Goal: Task Accomplishment & Management: Manage account settings

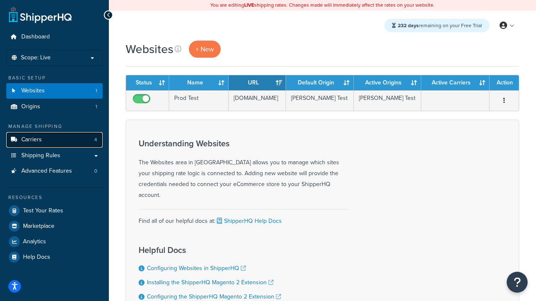
click at [82, 138] on link "Carriers 4" at bounding box center [54, 139] width 96 height 15
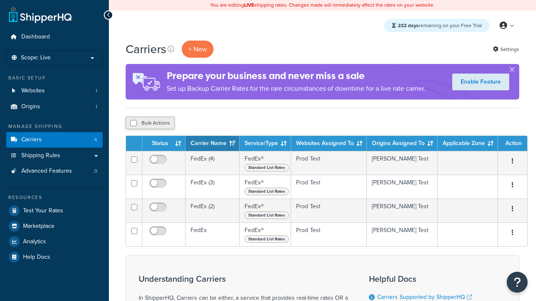
click at [155, 123] on button "Bulk Actions" at bounding box center [150, 123] width 49 height 13
checkbox input "true"
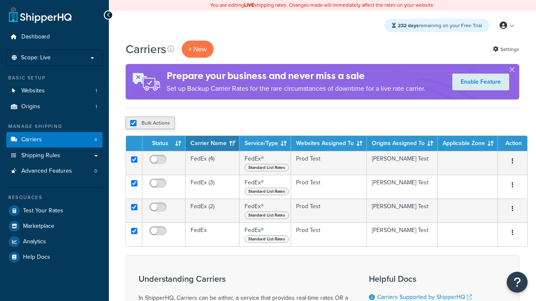
checkbox input "true"
click at [225, 122] on button "Delete" at bounding box center [223, 123] width 29 height 13
click at [229, 119] on button "Delete" at bounding box center [223, 123] width 29 height 13
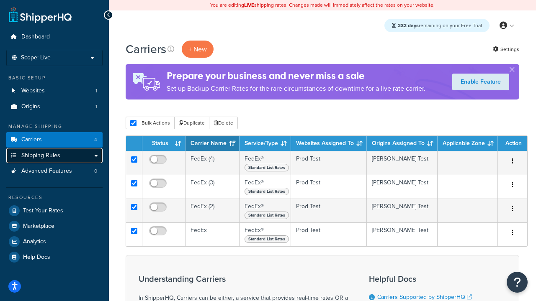
click at [64, 161] on link "Shipping Rules" at bounding box center [54, 155] width 96 height 15
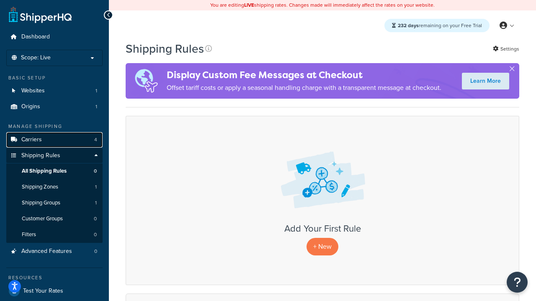
click at [63, 143] on link "Carriers 4" at bounding box center [54, 139] width 96 height 15
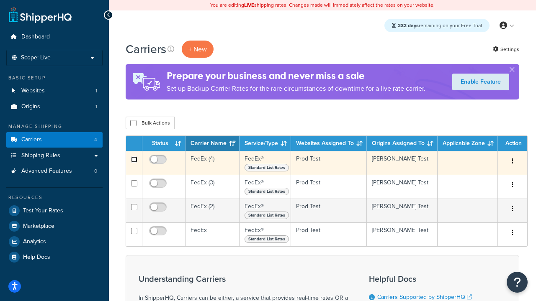
click at [133, 161] on input "checkbox" at bounding box center [134, 160] width 6 height 6
checkbox input "true"
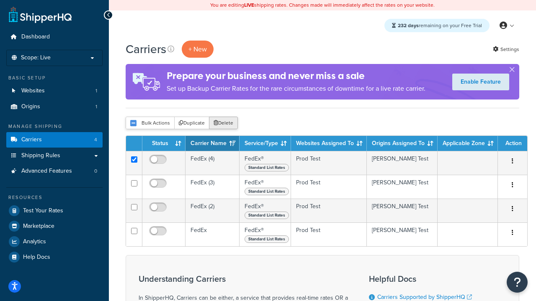
click at [223, 126] on button "Delete" at bounding box center [223, 123] width 29 height 13
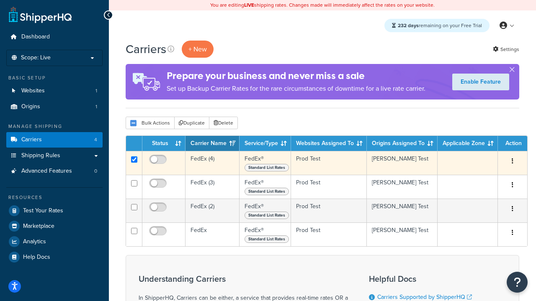
click at [509, 162] on button "button" at bounding box center [512, 161] width 12 height 13
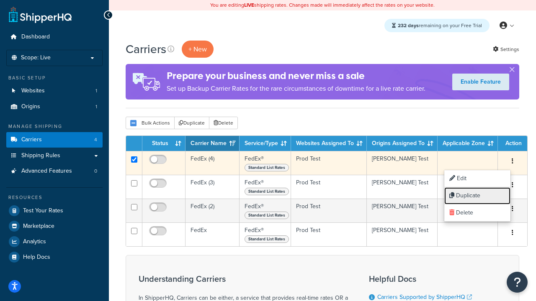
click at [478, 201] on link "Duplicate" at bounding box center [477, 196] width 66 height 17
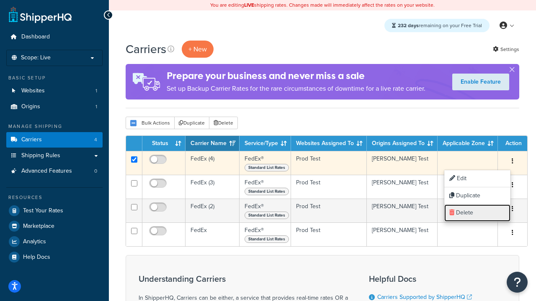
click at [465, 211] on link "Delete" at bounding box center [477, 213] width 66 height 17
